Goal: Information Seeking & Learning: Learn about a topic

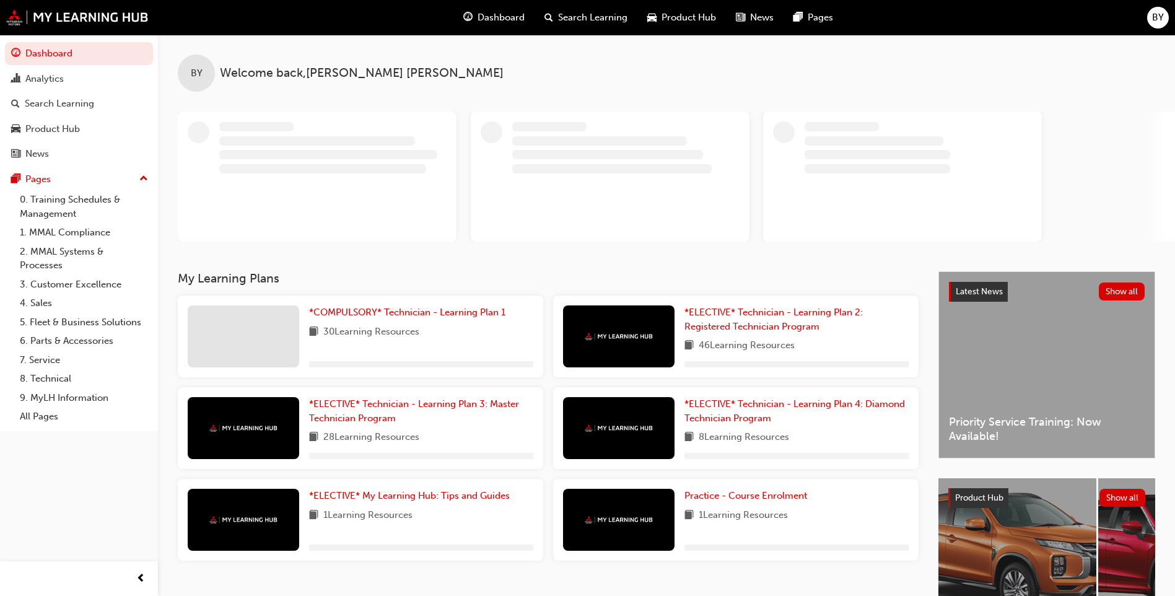
click at [760, 125] on div at bounding box center [615, 177] width 874 height 130
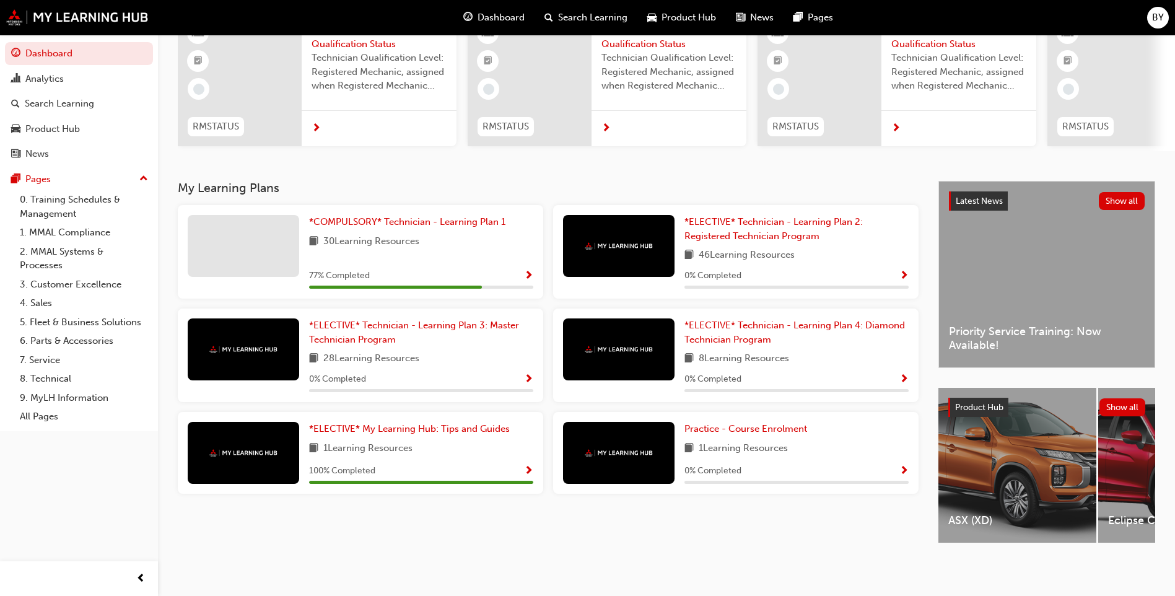
scroll to position [128, 0]
click at [396, 216] on span "*COMPULSORY* Technician - Learning Plan 1" at bounding box center [407, 221] width 196 height 11
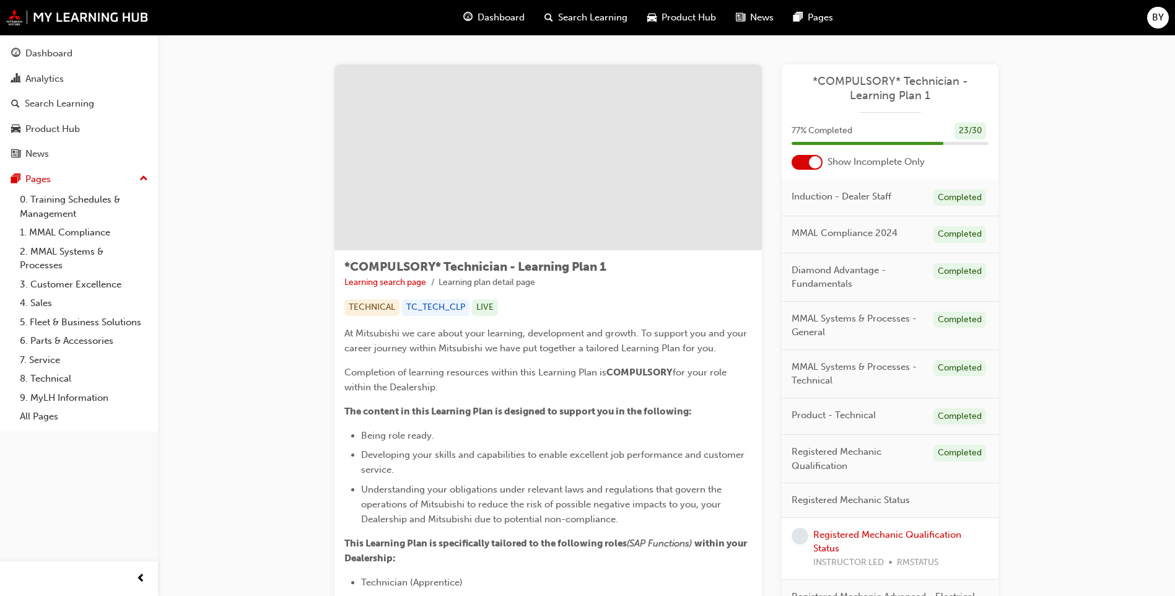
click at [817, 159] on div at bounding box center [815, 162] width 12 height 12
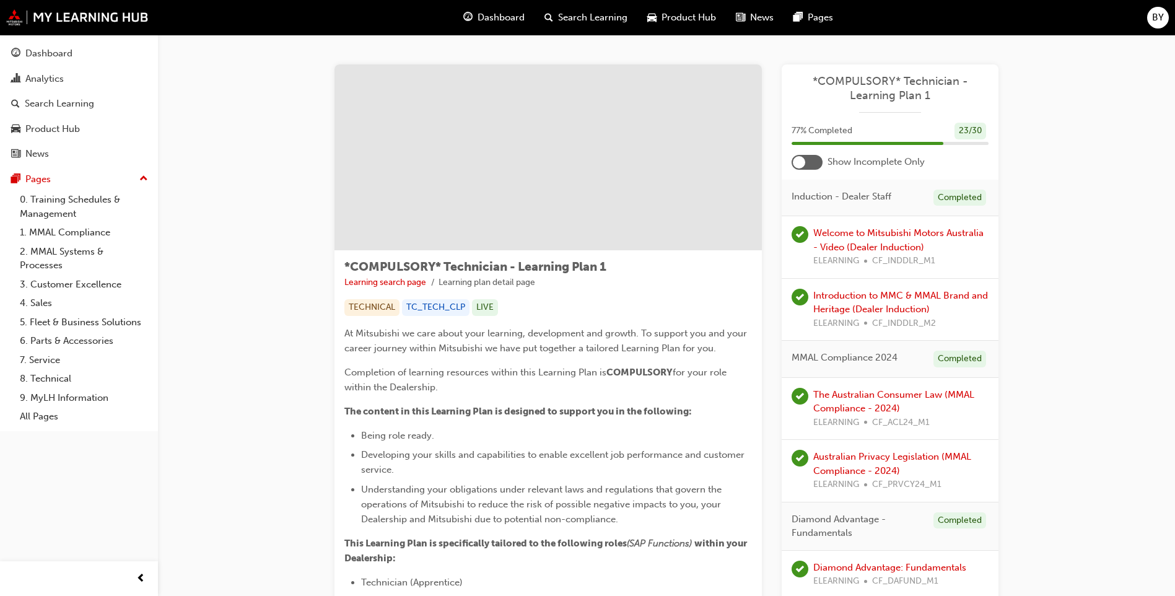
click at [814, 158] on div at bounding box center [807, 162] width 31 height 15
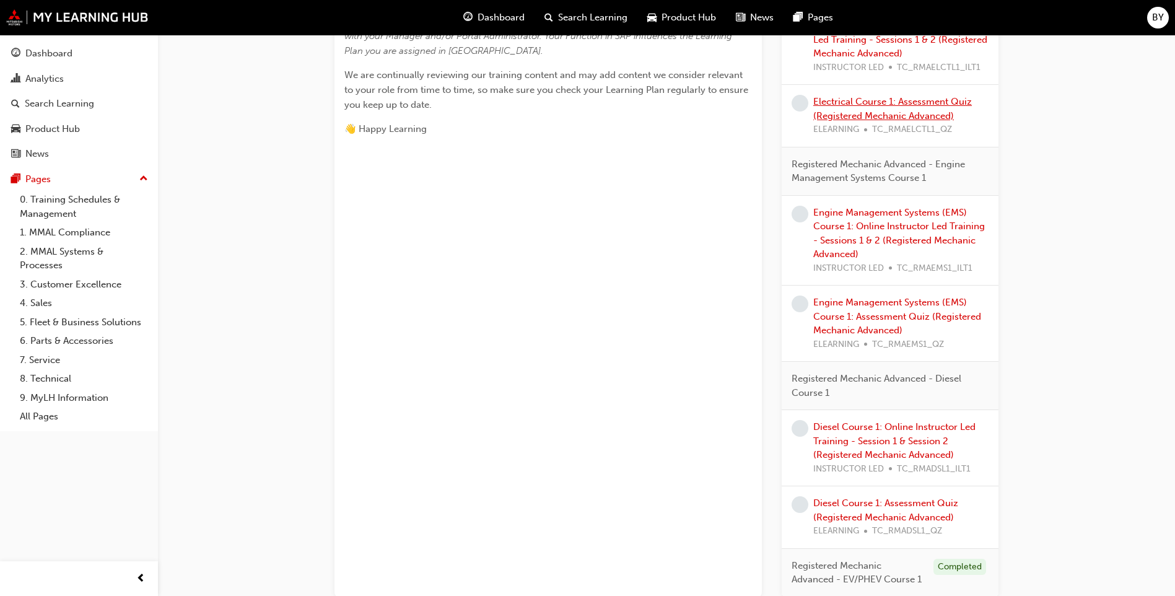
scroll to position [682, 0]
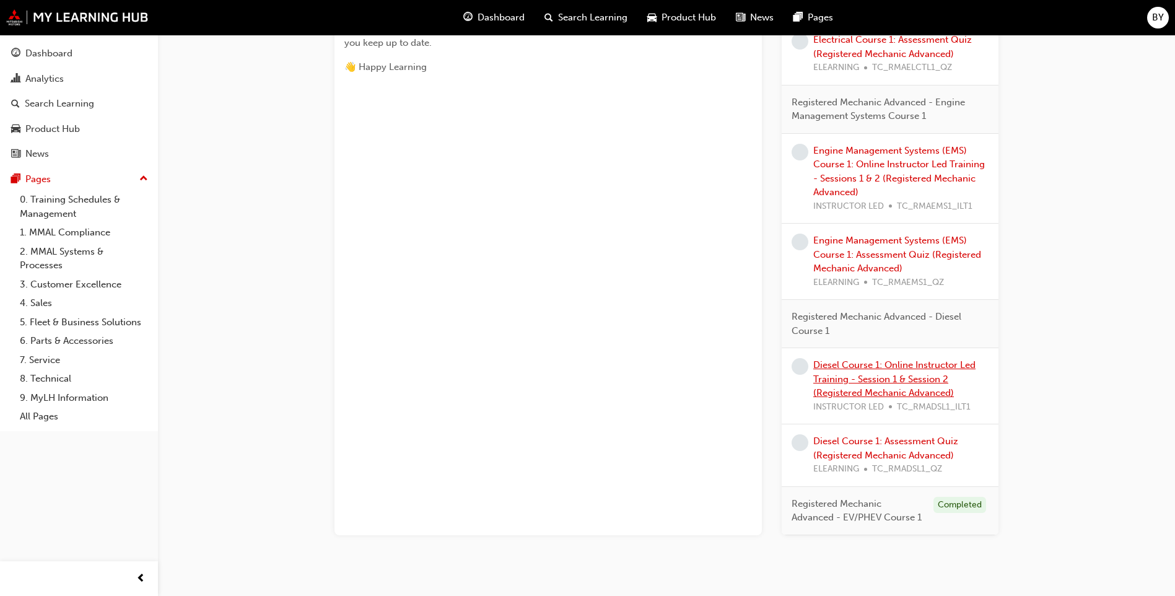
click at [905, 392] on link "Diesel Course 1: Online Instructor Led Training - Session 1 & Session 2 (Regist…" at bounding box center [894, 378] width 162 height 39
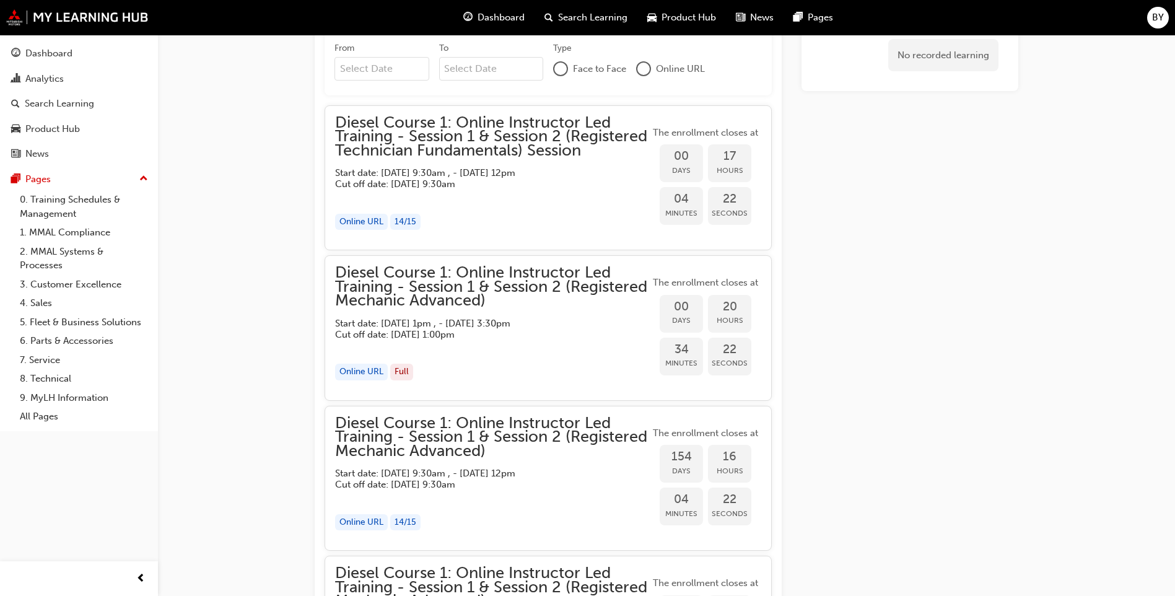
scroll to position [970, 0]
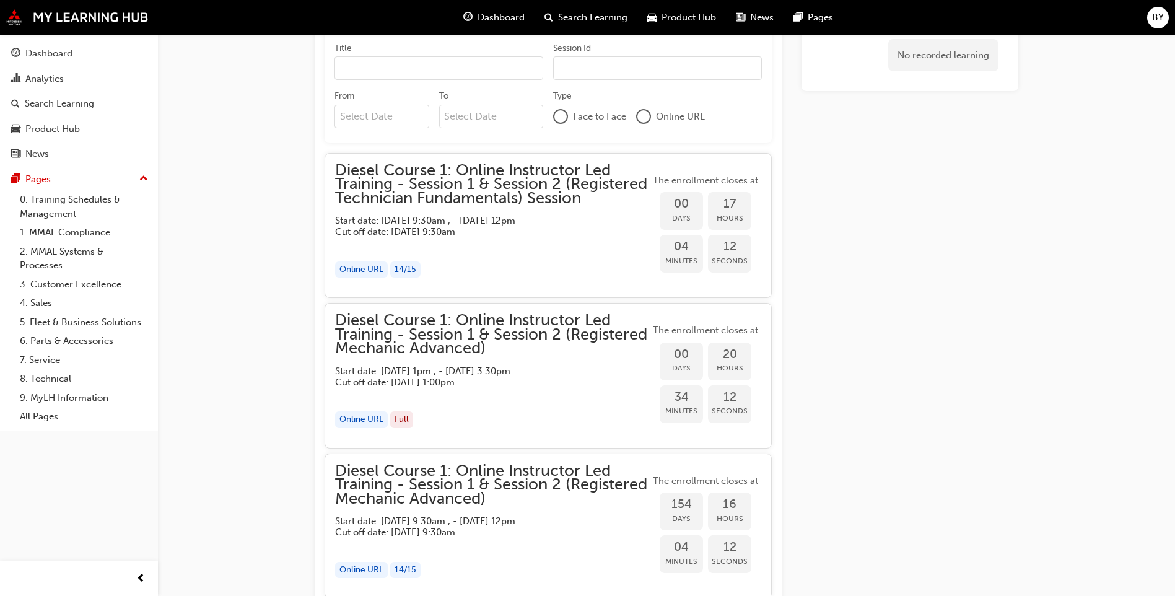
click at [551, 194] on span "Diesel Course 1: Online Instructor Led Training - Session 1 & Session 2 (Regist…" at bounding box center [492, 185] width 315 height 42
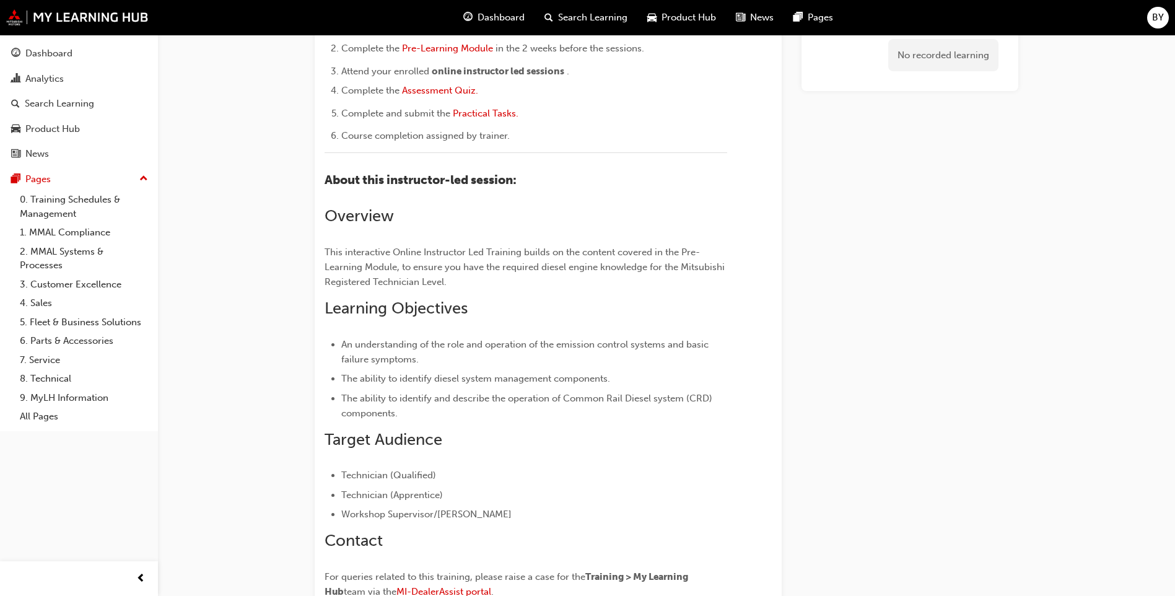
scroll to position [102, 0]
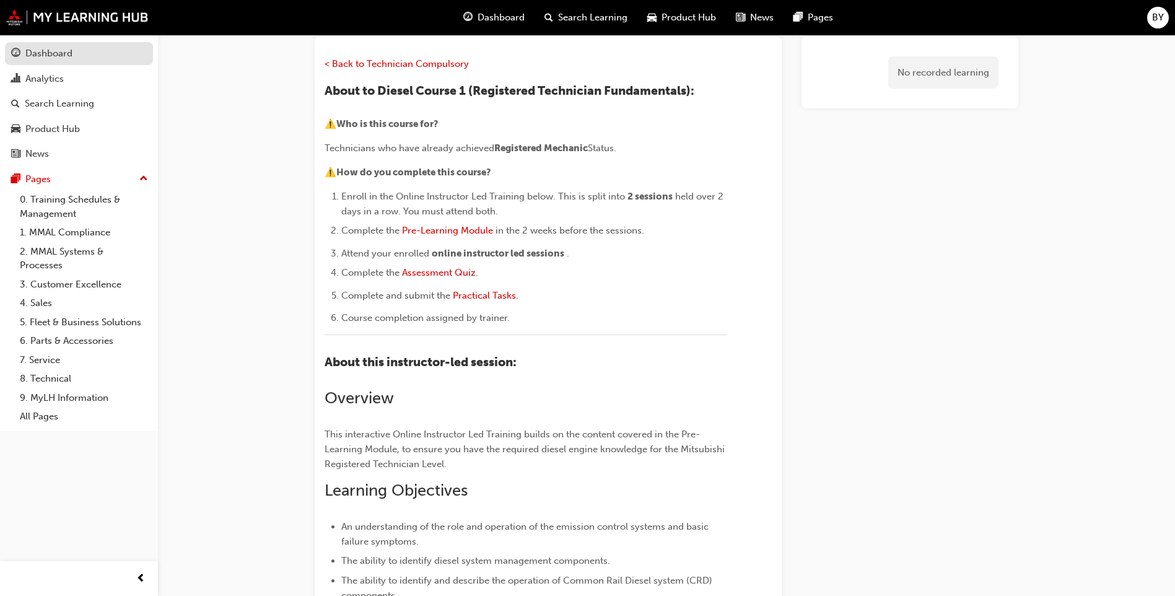
click at [63, 60] on div "Dashboard" at bounding box center [48, 53] width 47 height 14
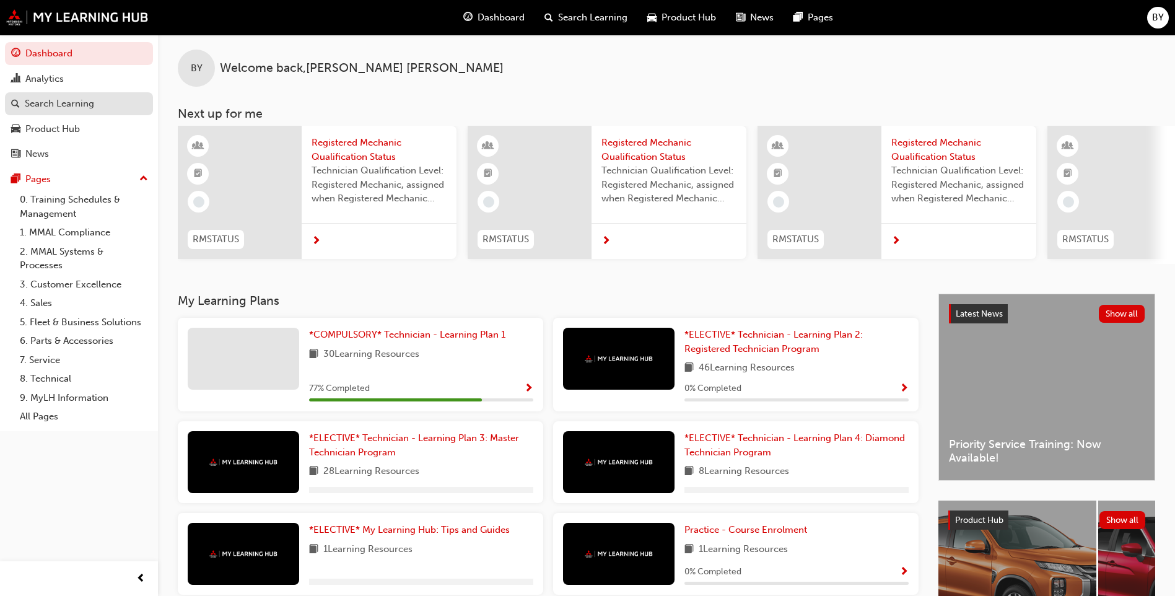
scroll to position [4, 0]
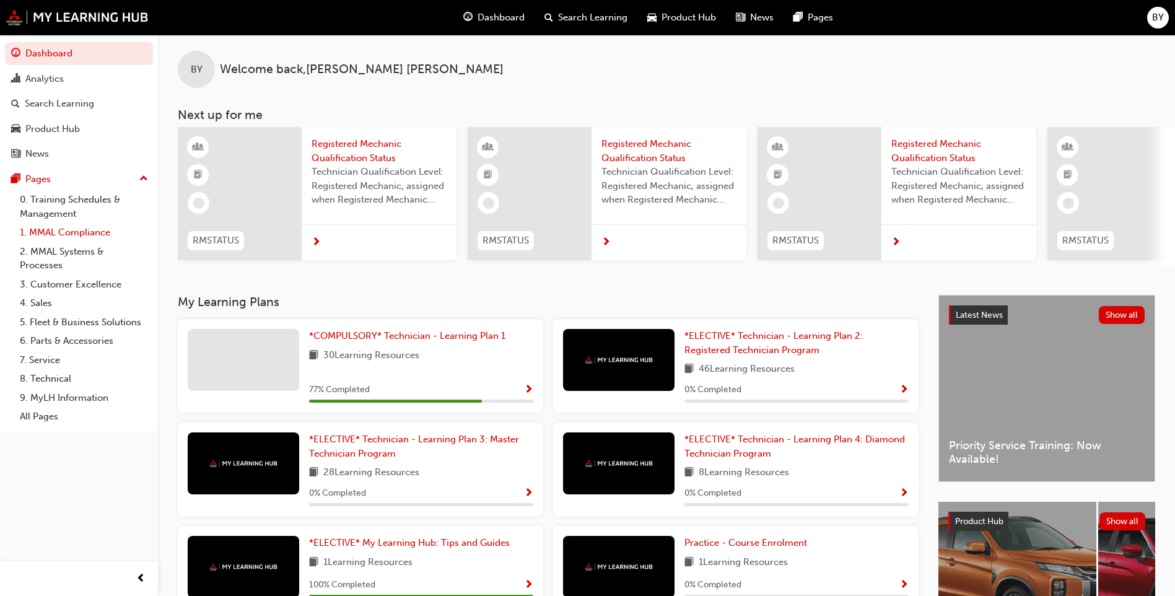
drag, startPoint x: 60, startPoint y: 203, endPoint x: 121, endPoint y: 237, distance: 69.6
click at [60, 202] on link "0. Training Schedules & Management" at bounding box center [84, 206] width 138 height 33
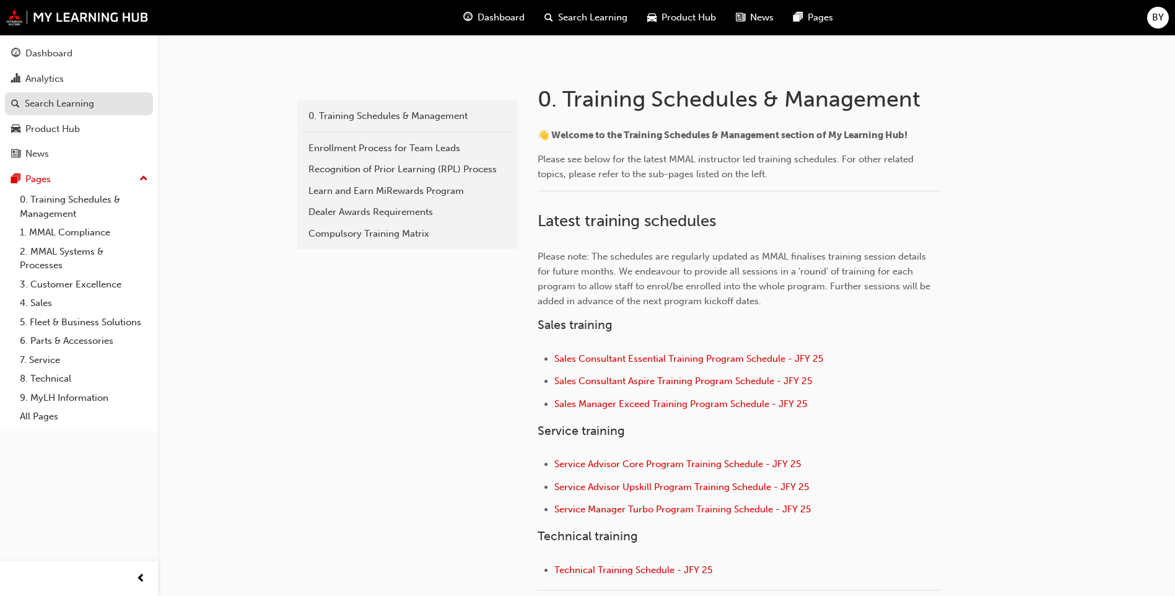
scroll to position [210, 0]
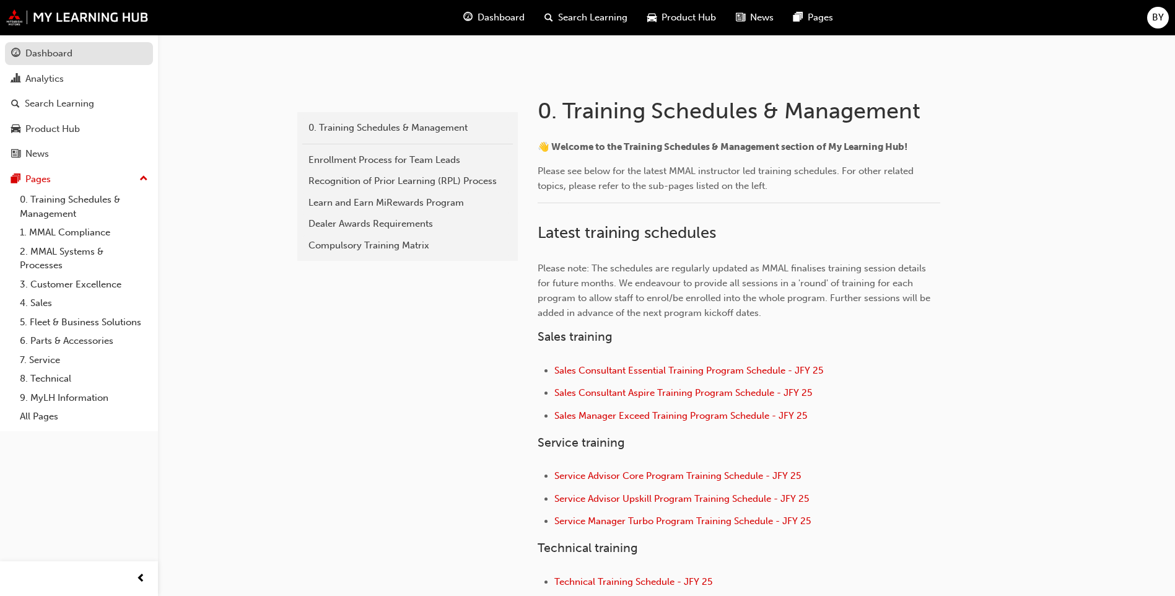
click at [50, 56] on div "Dashboard" at bounding box center [48, 53] width 47 height 14
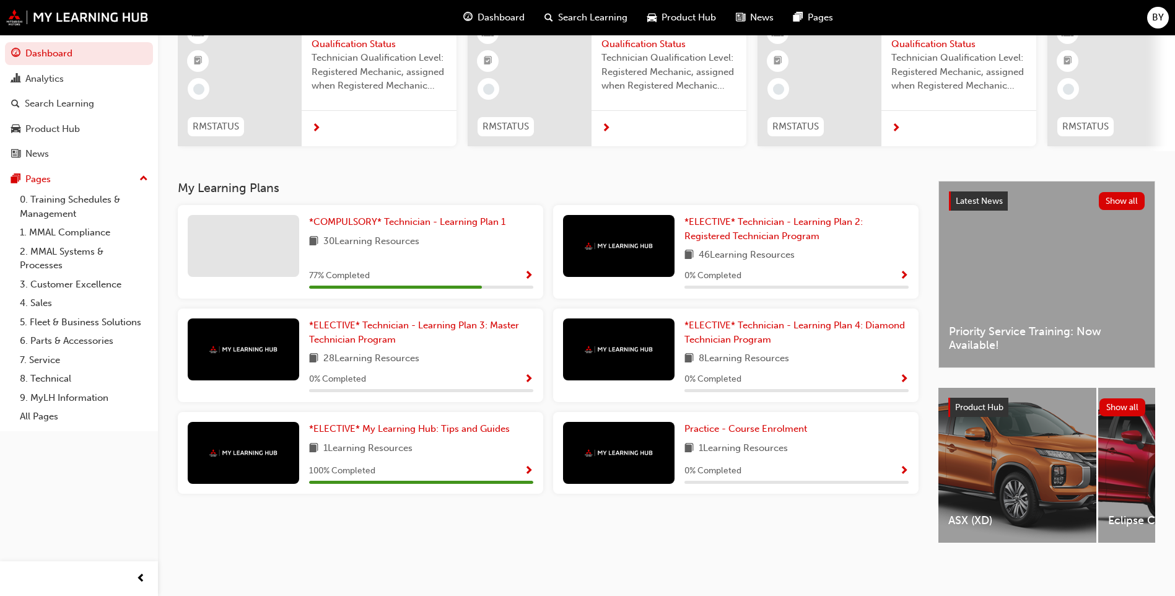
scroll to position [128, 0]
click at [62, 105] on div "Search Learning" at bounding box center [59, 104] width 69 height 14
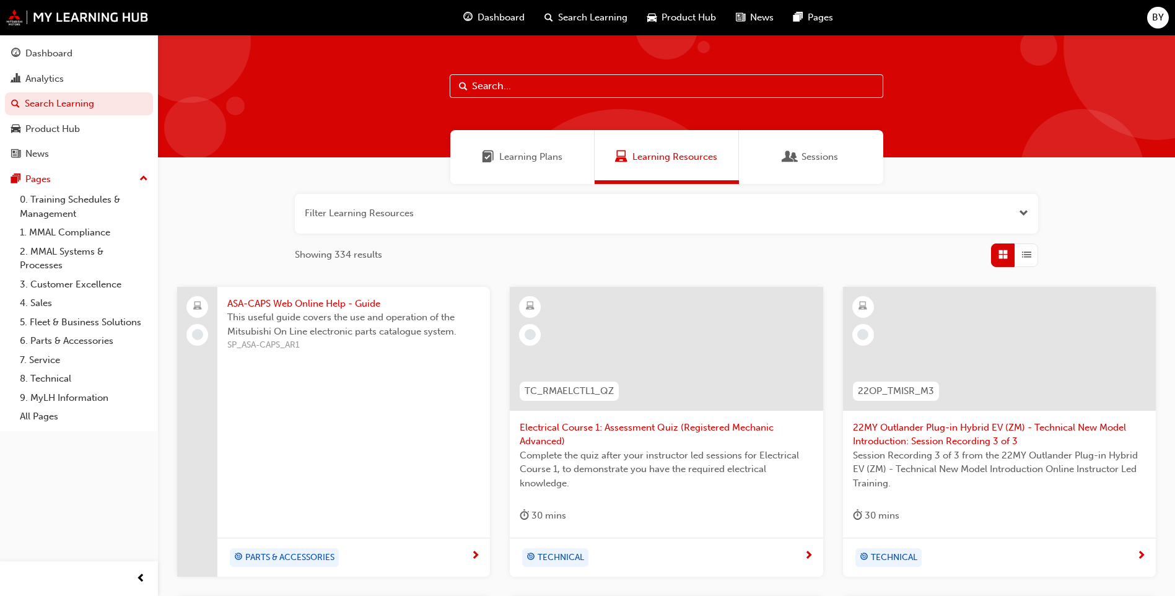
click at [513, 157] on span "Learning Plans" at bounding box center [530, 157] width 63 height 14
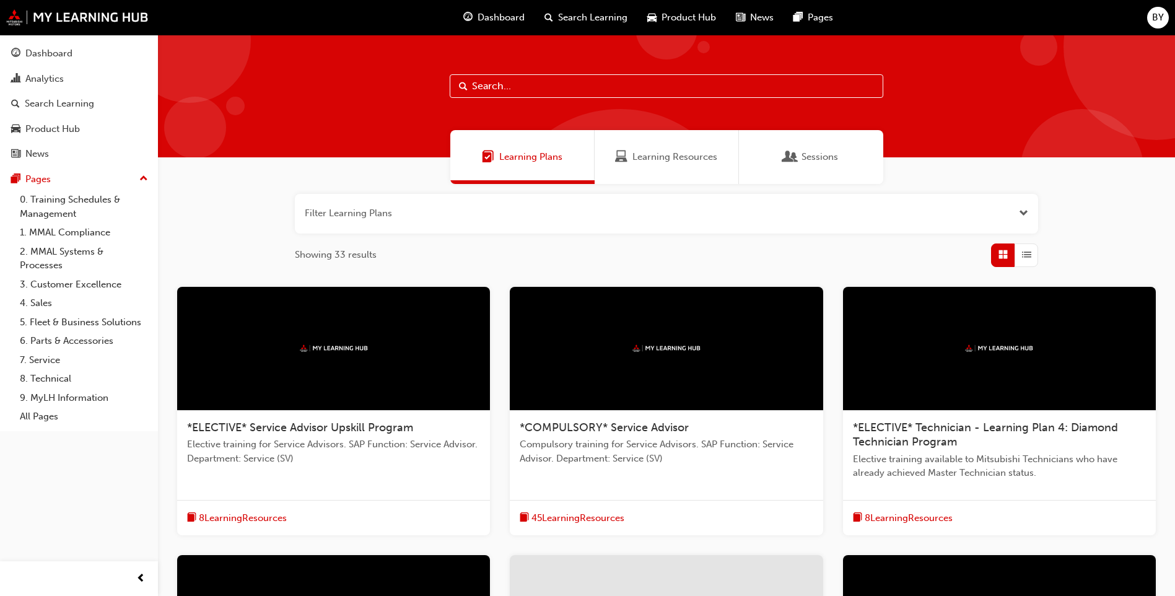
click at [787, 138] on div "Sessions" at bounding box center [811, 157] width 144 height 54
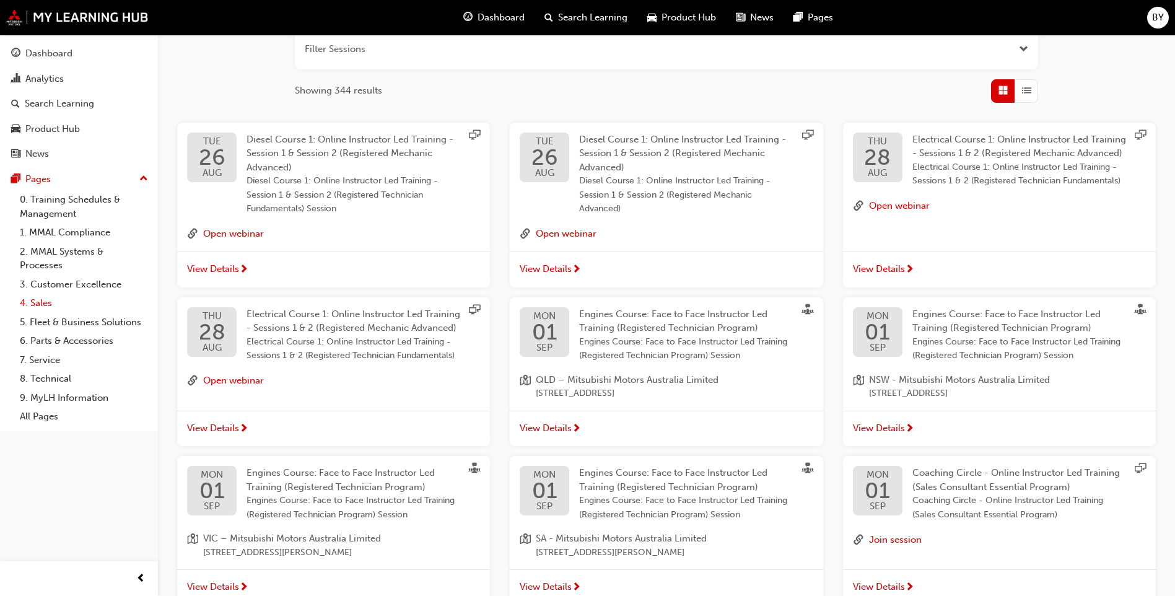
scroll to position [186, 0]
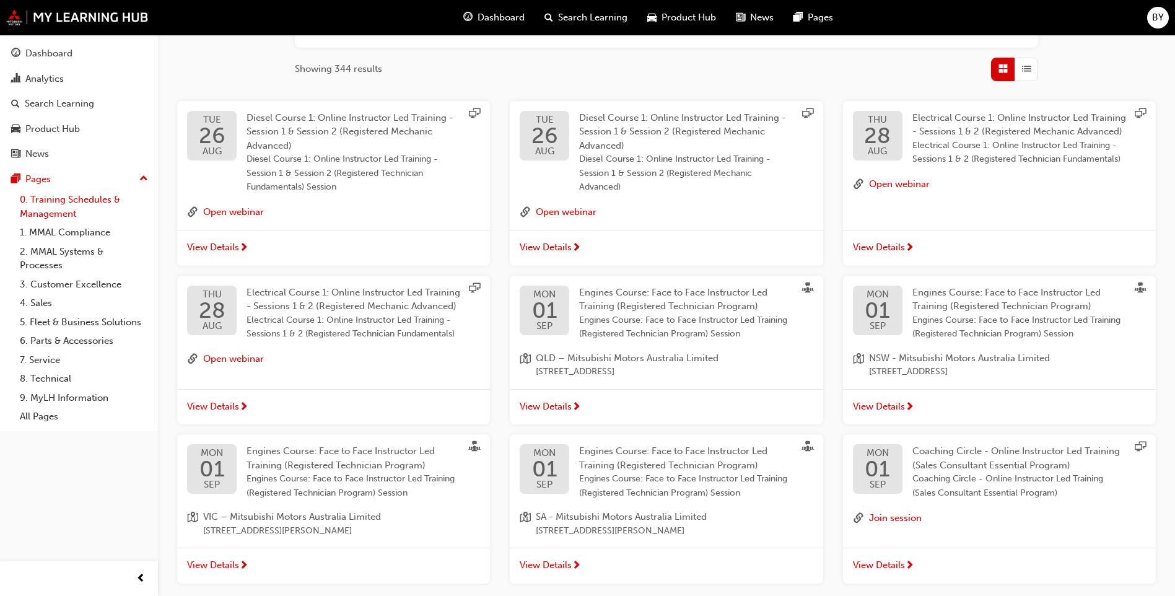
click at [56, 206] on link "0. Training Schedules & Management" at bounding box center [84, 206] width 138 height 33
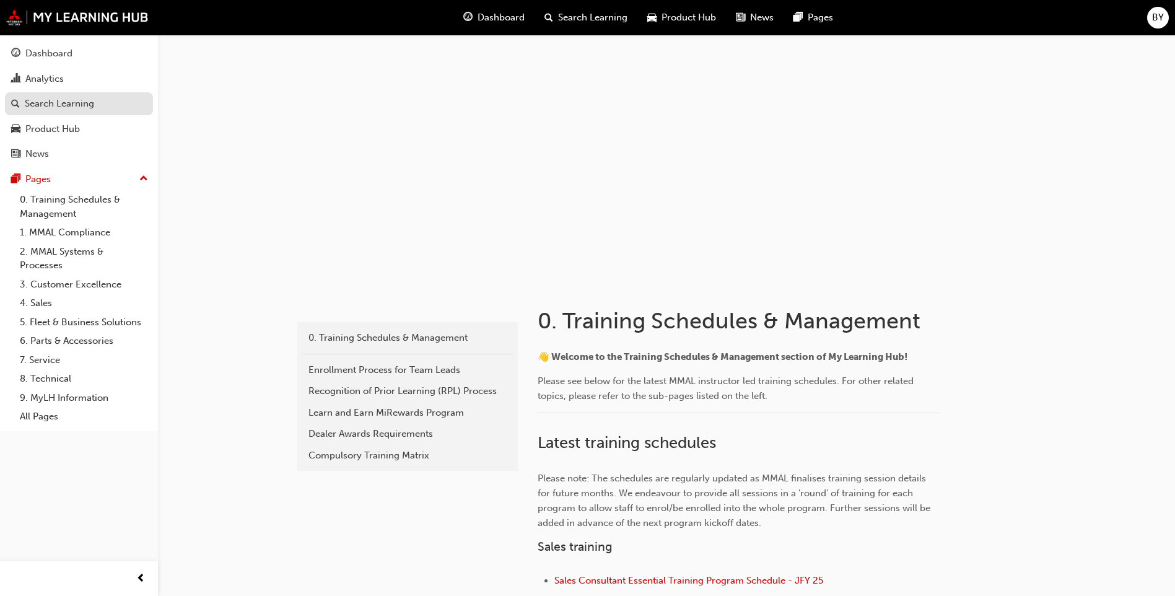
click at [33, 105] on div "Search Learning" at bounding box center [59, 104] width 69 height 14
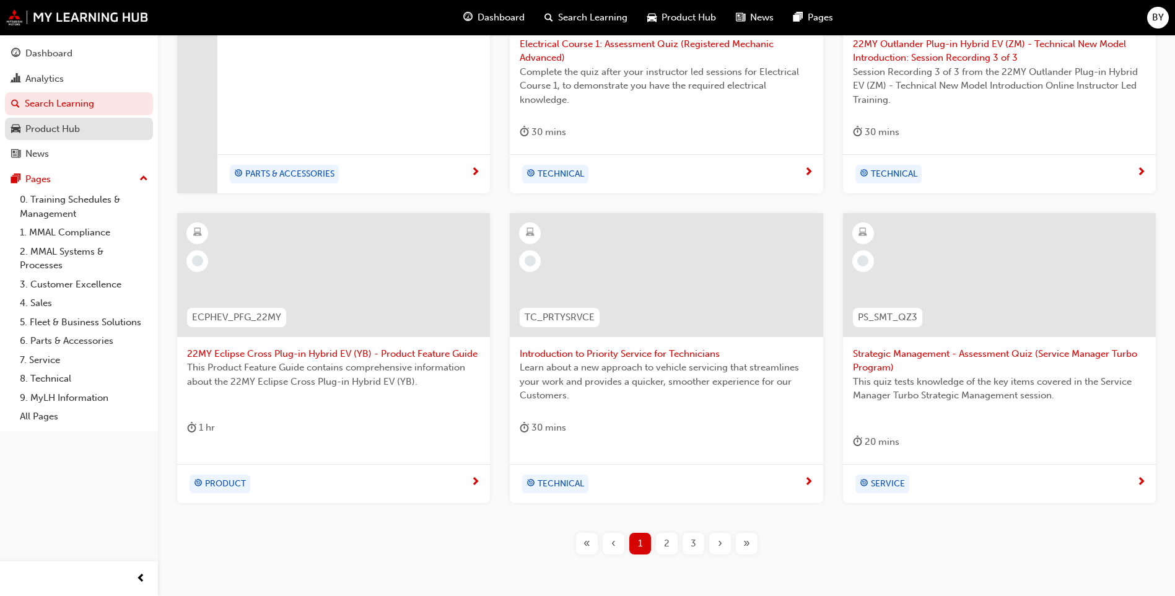
scroll to position [318, 0]
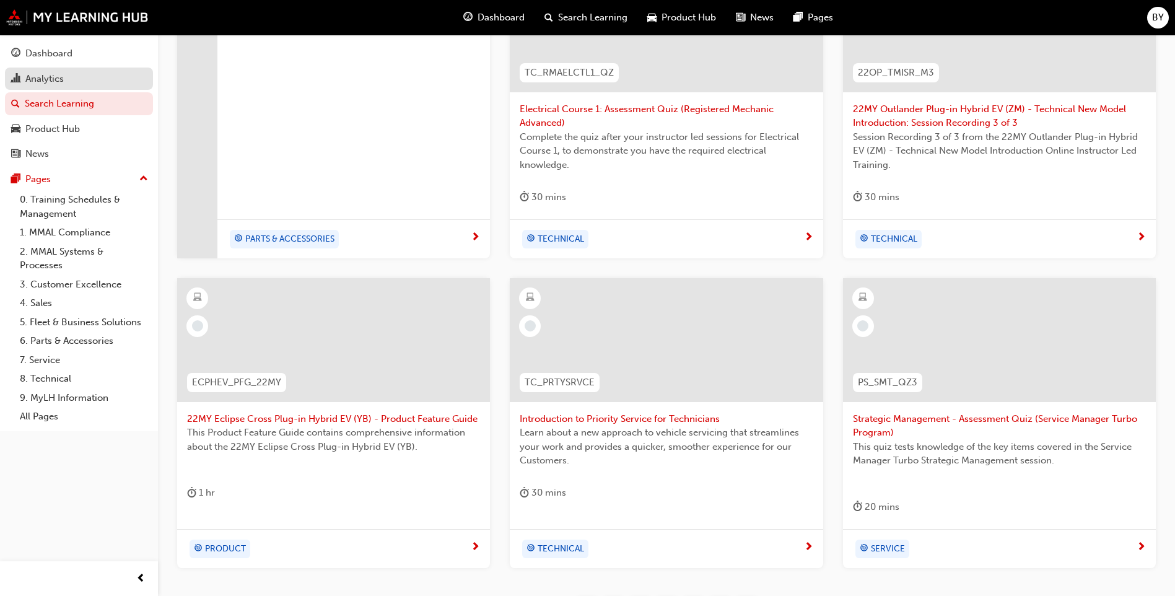
click at [39, 77] on div "Analytics" at bounding box center [44, 79] width 38 height 14
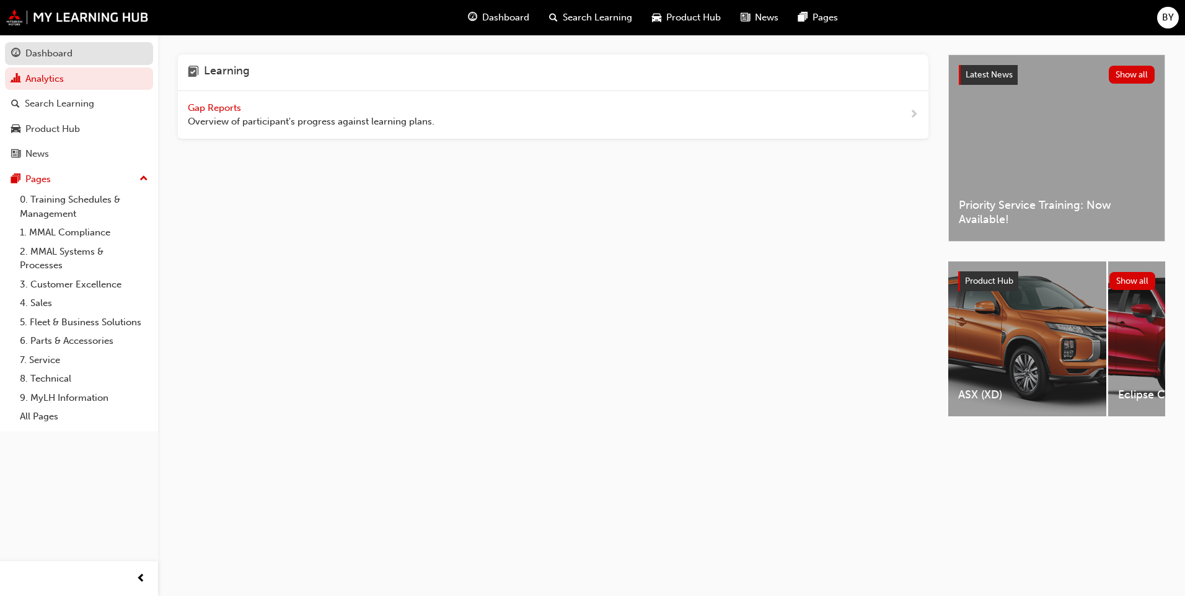
click at [80, 48] on div "Dashboard" at bounding box center [79, 53] width 136 height 15
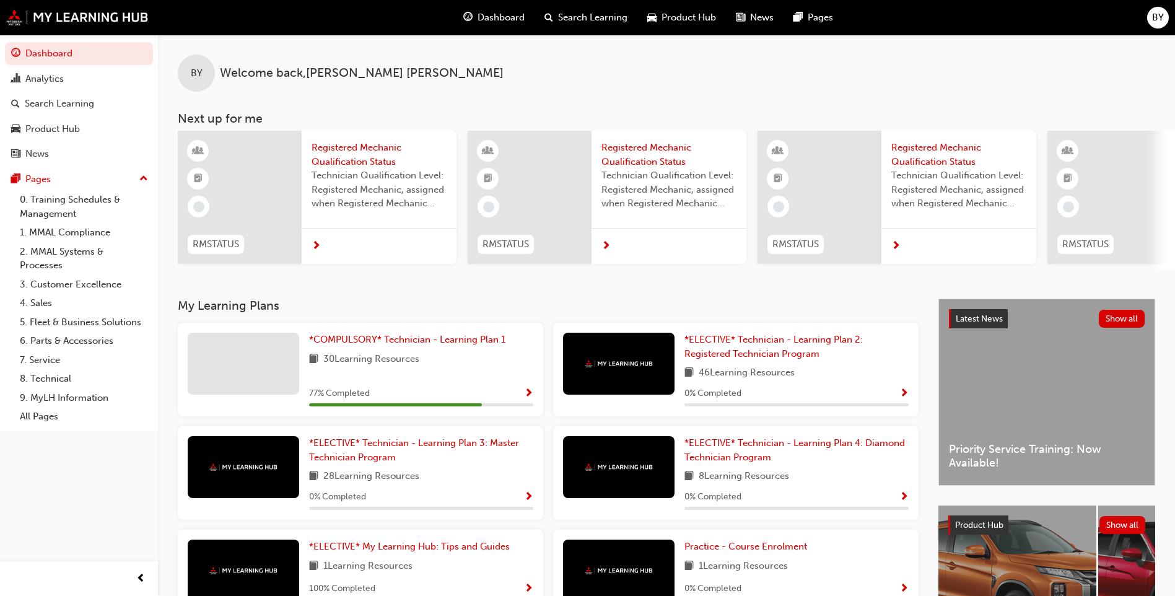
click at [489, 6] on div "Dashboard" at bounding box center [494, 17] width 81 height 25
click at [489, 13] on span "Dashboard" at bounding box center [501, 18] width 47 height 14
click at [52, 216] on link "0. Training Schedules & Management" at bounding box center [84, 206] width 138 height 33
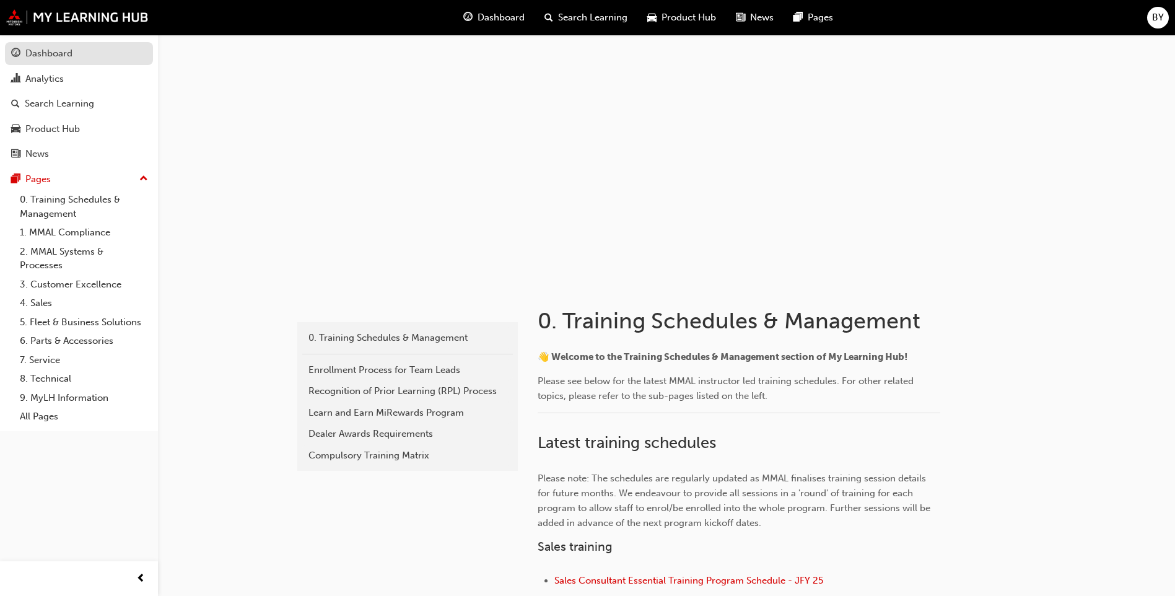
click at [72, 52] on div "Dashboard" at bounding box center [79, 53] width 136 height 15
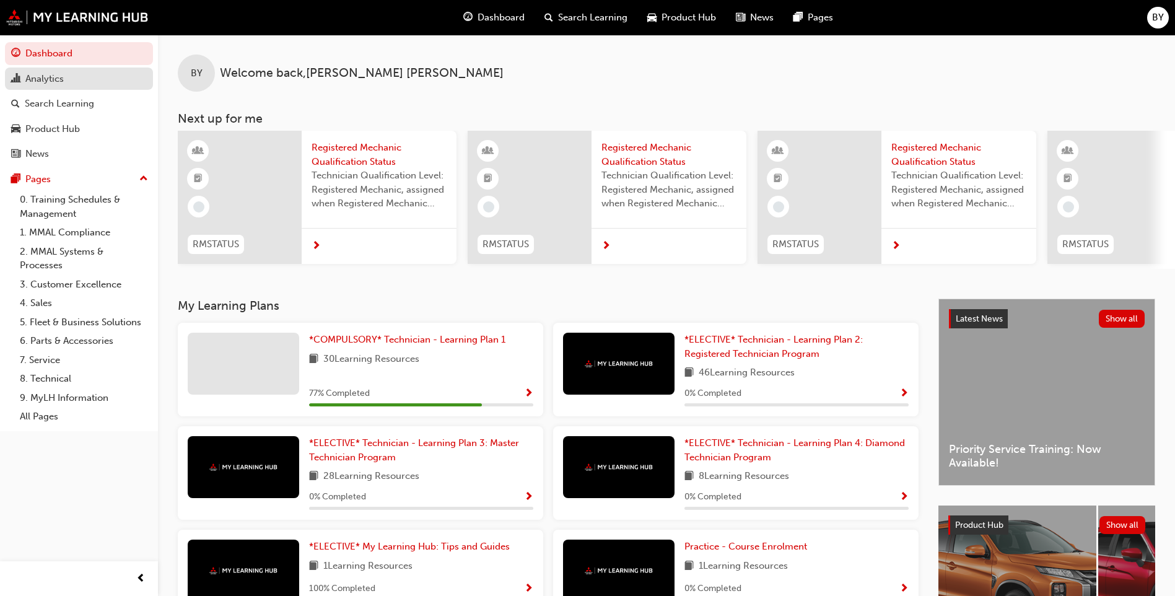
click at [51, 84] on div "Analytics" at bounding box center [44, 79] width 38 height 14
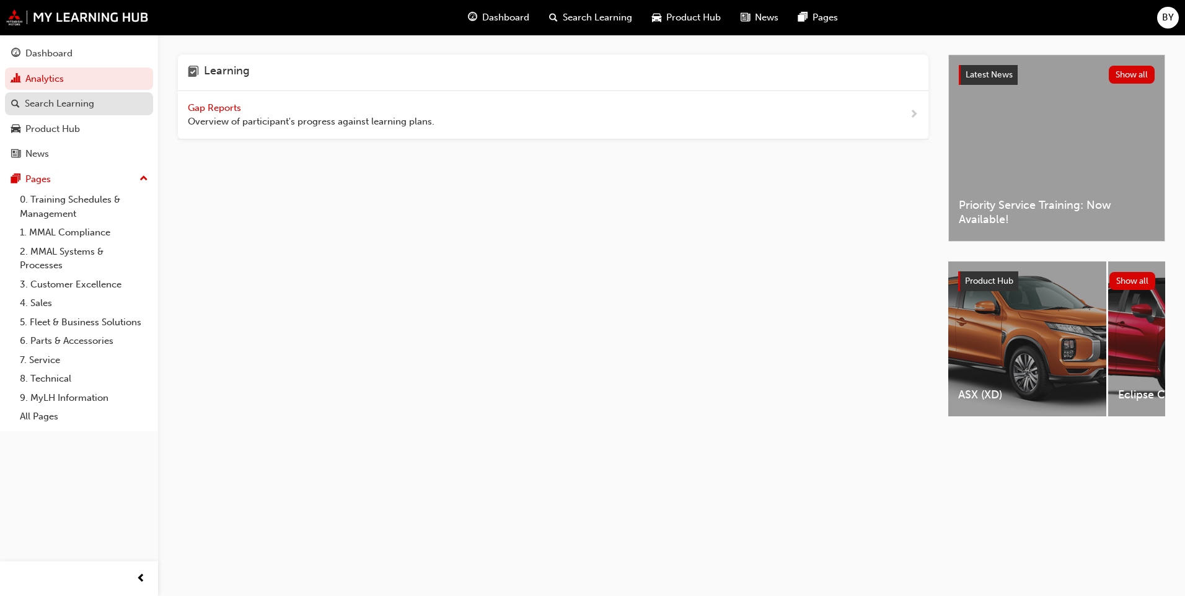
click at [53, 101] on div "Search Learning" at bounding box center [59, 104] width 69 height 14
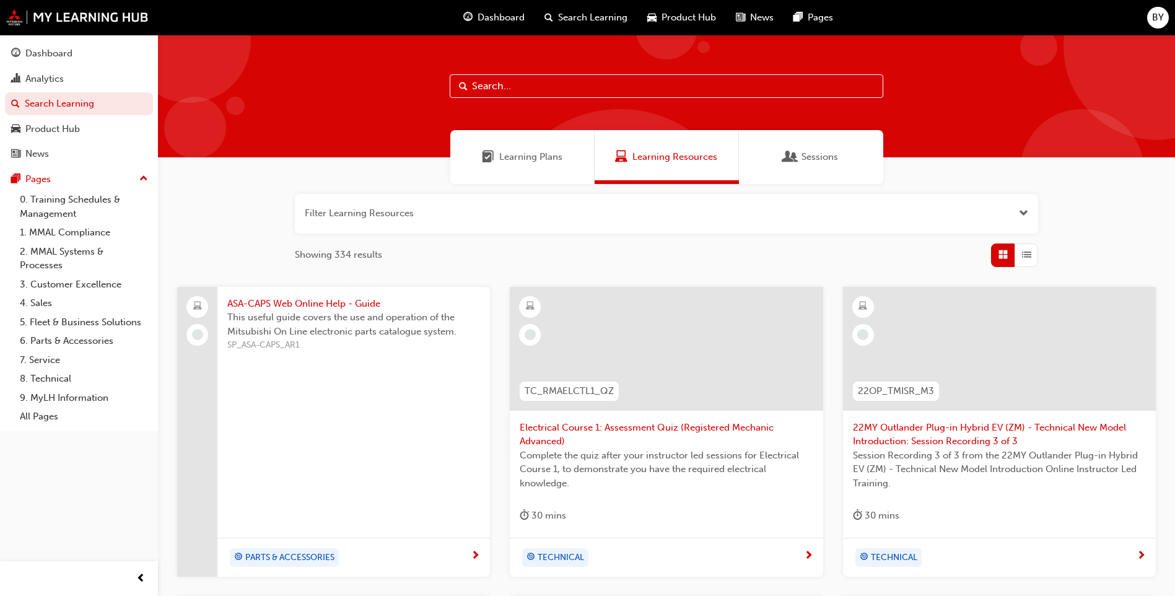
click at [478, 11] on span "Dashboard" at bounding box center [501, 18] width 47 height 14
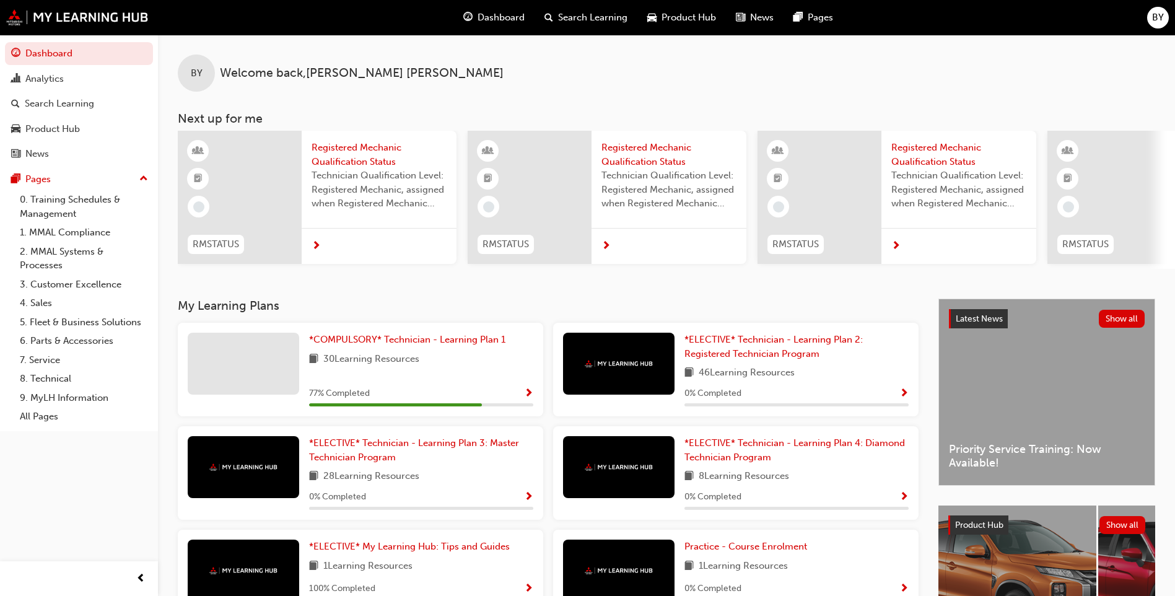
click at [613, 18] on span "Search Learning" at bounding box center [592, 18] width 69 height 14
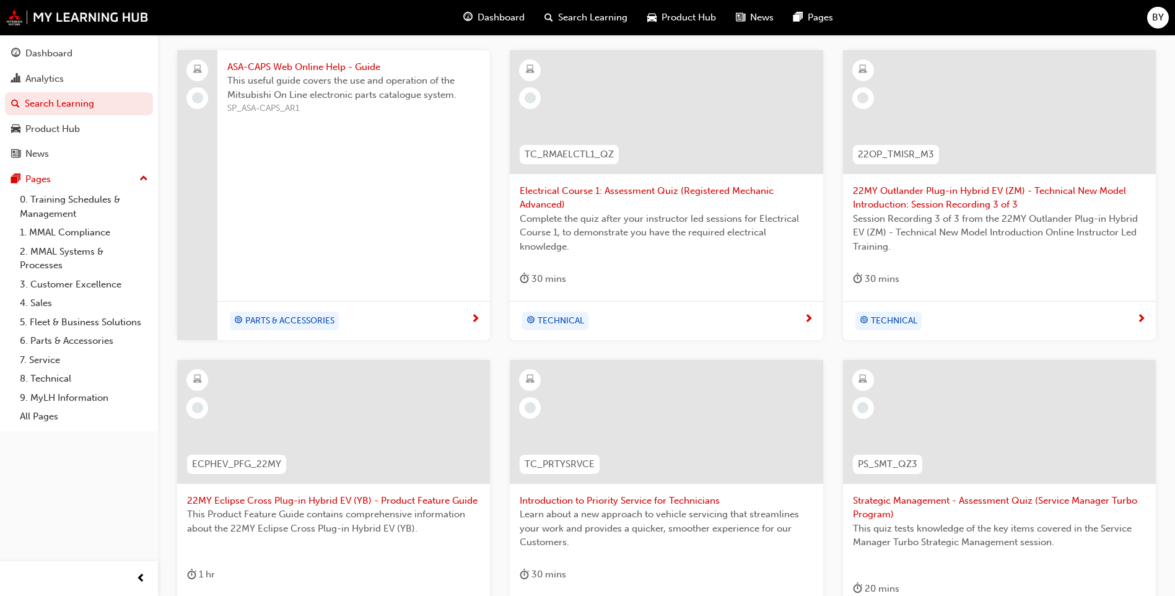
scroll to position [71, 0]
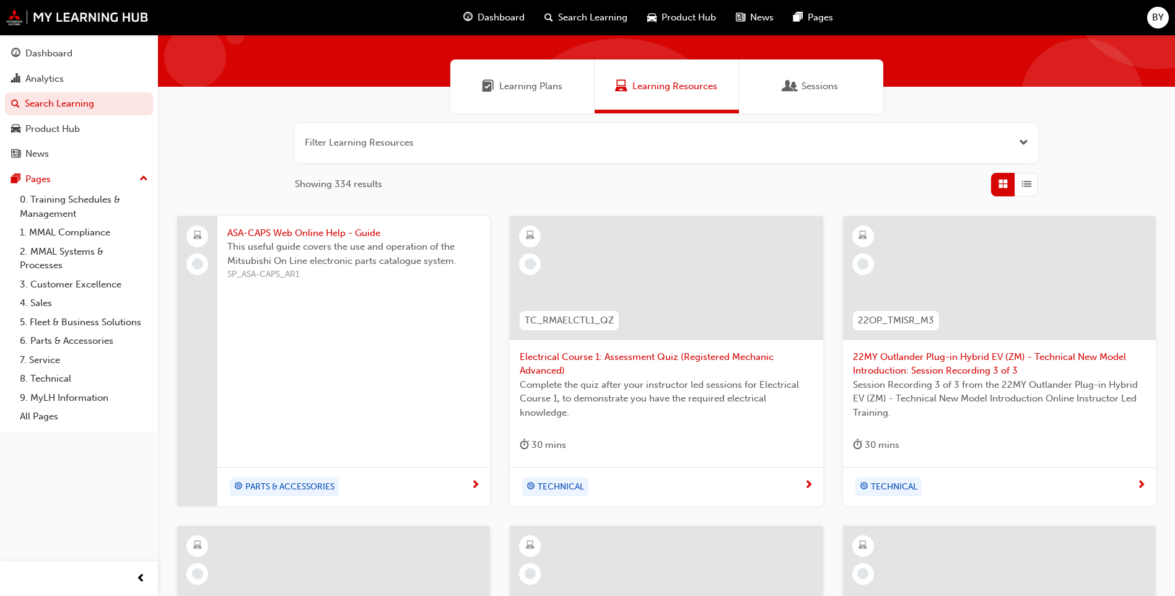
click at [795, 81] on span "Sessions" at bounding box center [790, 86] width 12 height 14
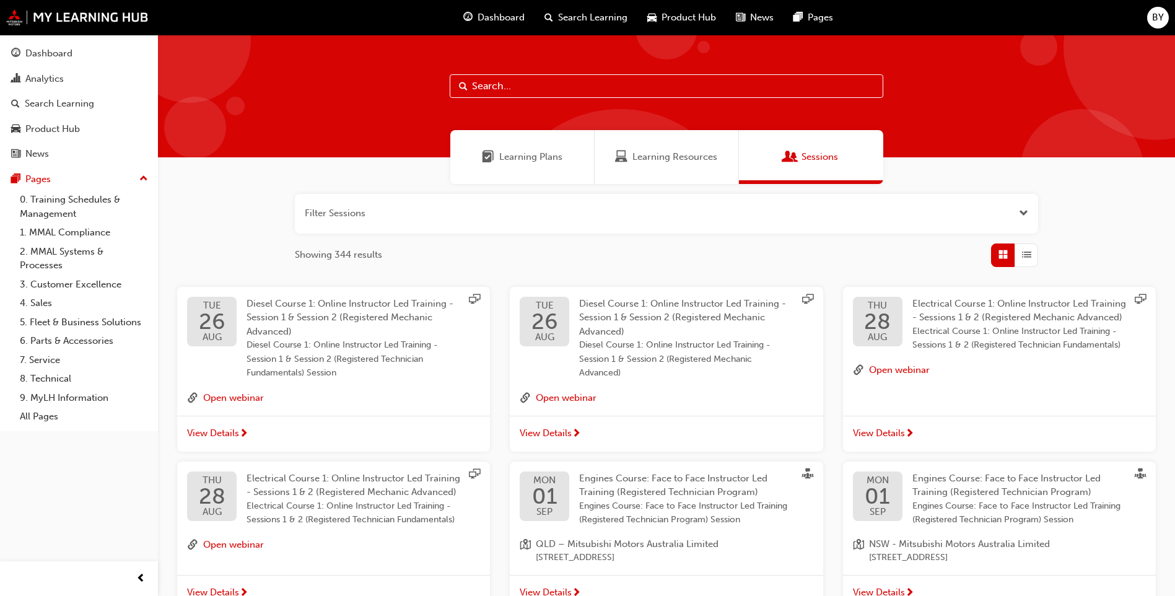
click at [625, 308] on span "Diesel Course 1: Online Instructor Led Training - Session 1 & Session 2 (Regist…" at bounding box center [682, 317] width 207 height 39
click at [59, 208] on link "0. Training Schedules & Management" at bounding box center [84, 206] width 138 height 33
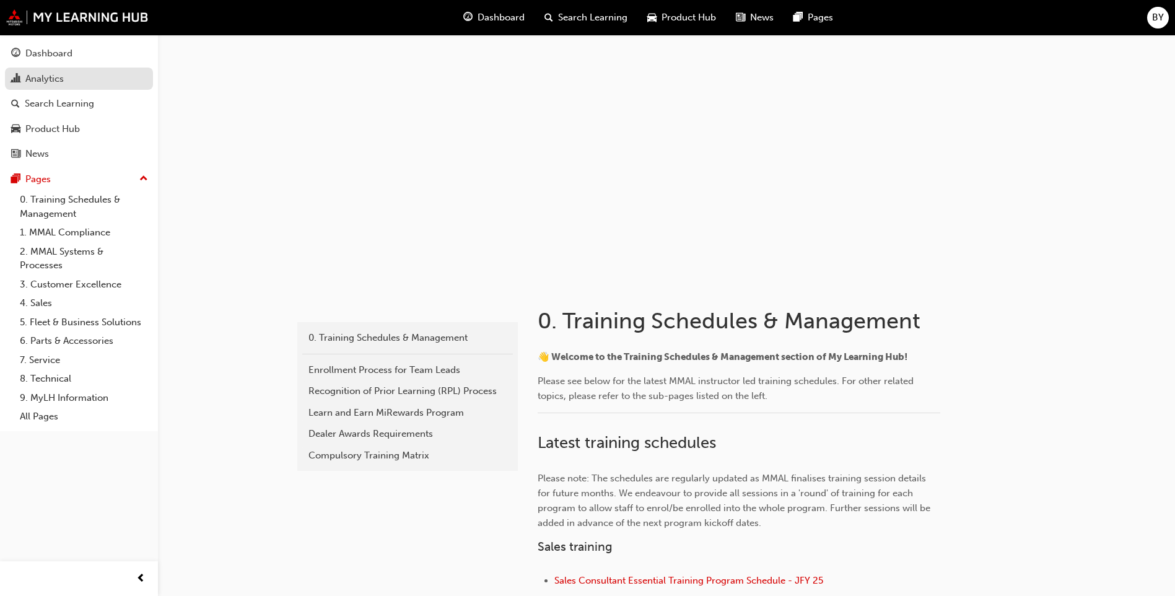
click at [35, 73] on div "Analytics" at bounding box center [44, 79] width 38 height 14
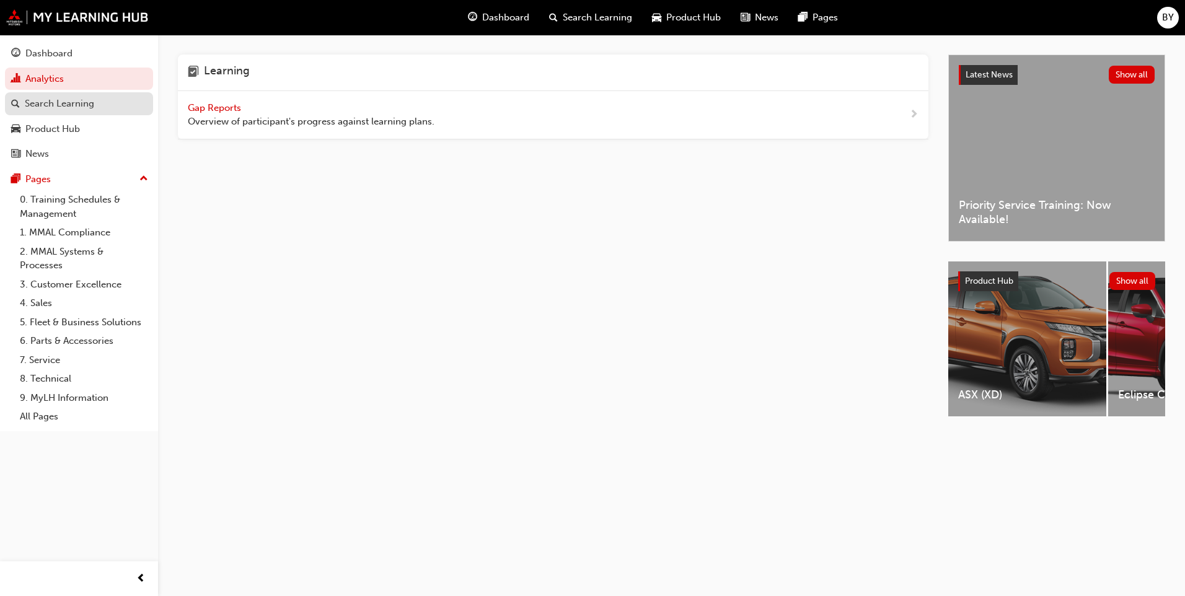
click at [69, 107] on div "Search Learning" at bounding box center [59, 104] width 69 height 14
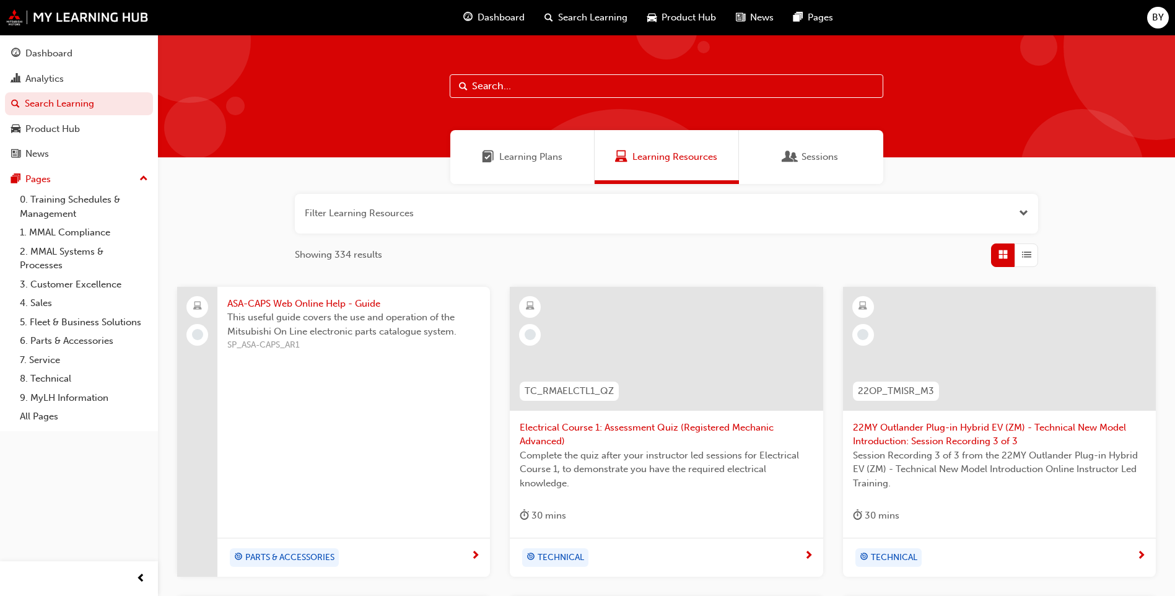
click at [507, 163] on span "Learning Plans" at bounding box center [530, 157] width 63 height 14
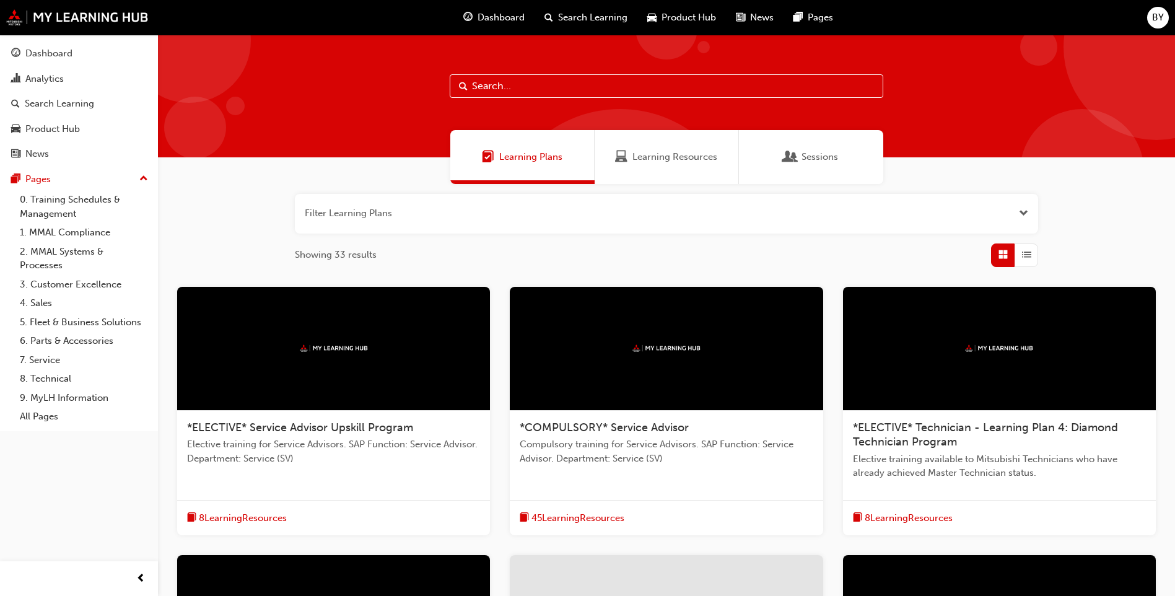
drag, startPoint x: 658, startPoint y: 190, endPoint x: 671, endPoint y: 181, distance: 15.6
click at [658, 189] on div "Filter Learning Plans Showing 33 results *ELECTIVE* Service Advisor Upskill Pro…" at bounding box center [666, 542] width 1017 height 716
click at [685, 164] on div "Learning Resources" at bounding box center [667, 157] width 144 height 54
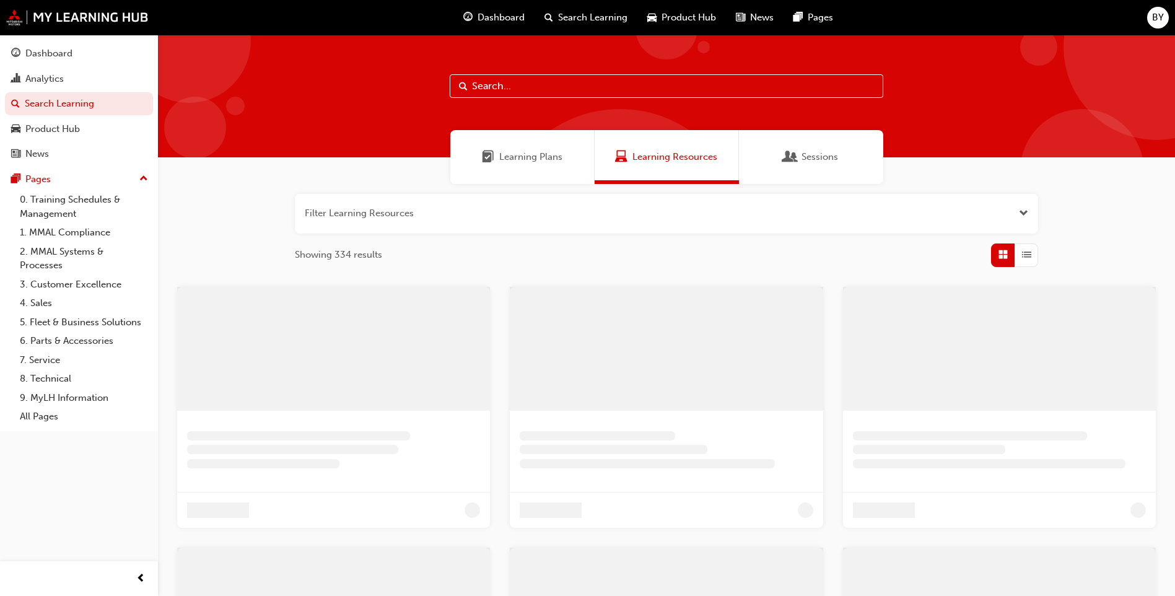
drag, startPoint x: 801, startPoint y: 157, endPoint x: 802, endPoint y: 165, distance: 8.1
click at [802, 157] on span "Sessions" at bounding box center [820, 157] width 37 height 14
